Goal: Check status

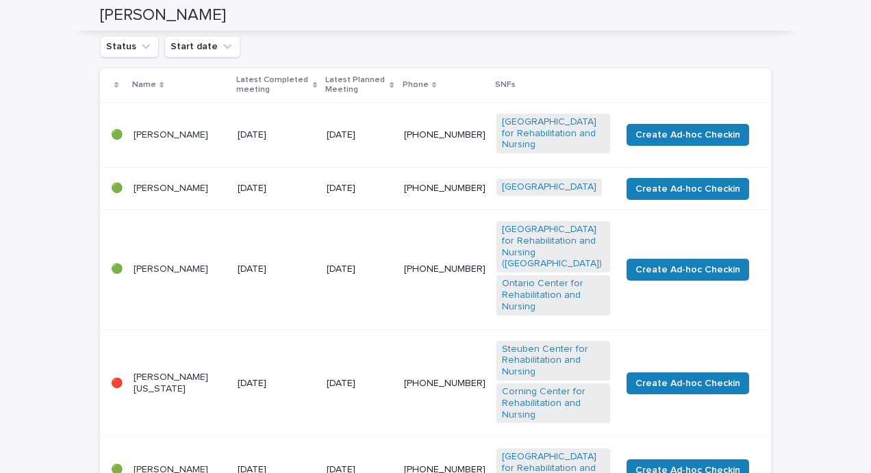
scroll to position [197, 0]
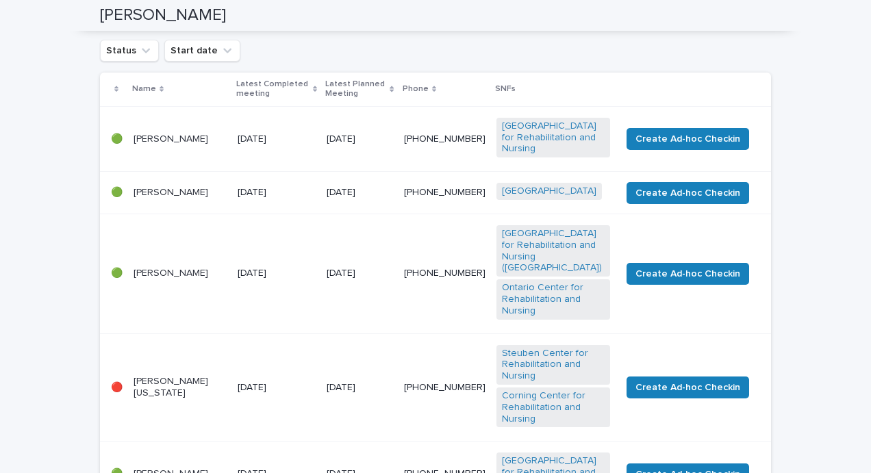
click at [137, 199] on p "[PERSON_NAME]" at bounding box center [180, 193] width 93 height 12
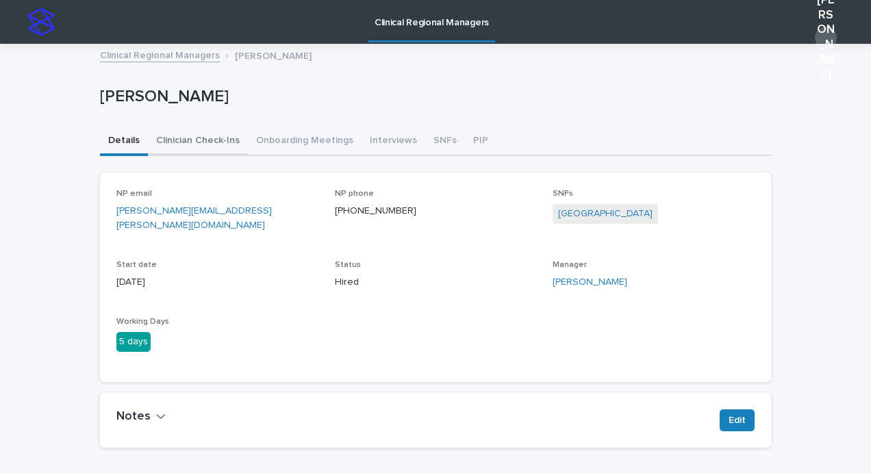
click at [186, 140] on button "Clinician Check-Ins" at bounding box center [198, 141] width 100 height 29
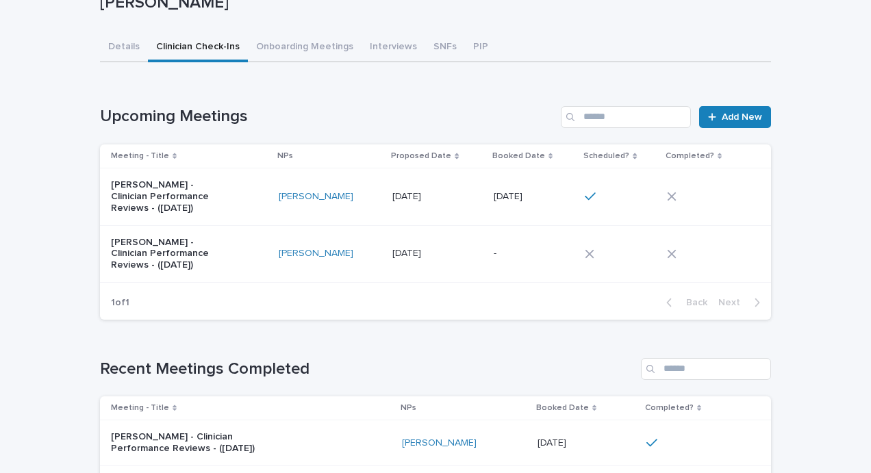
scroll to position [95, 0]
click at [668, 195] on icon at bounding box center [672, 196] width 9 height 9
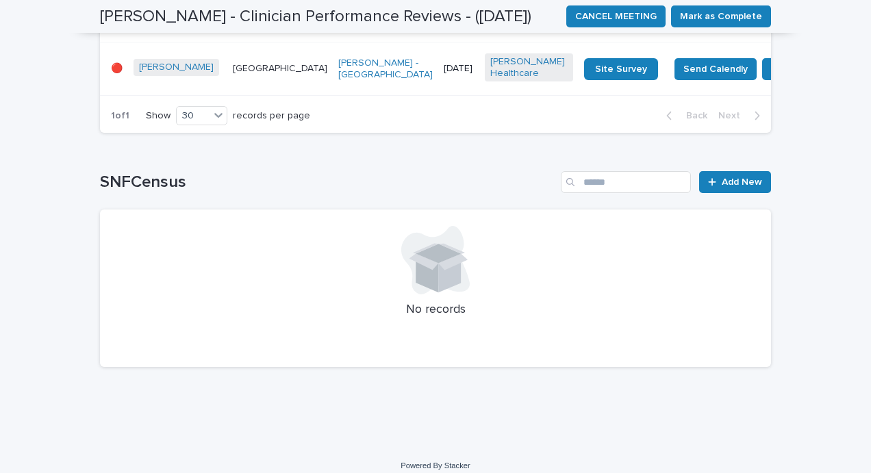
scroll to position [833, 0]
